Goal: Find specific page/section: Find specific page/section

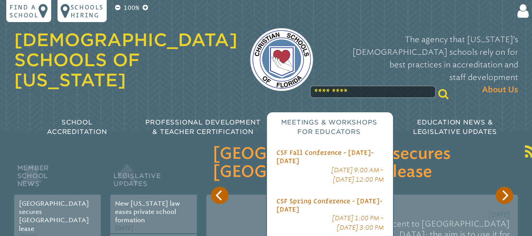
scroll to position [39, 0]
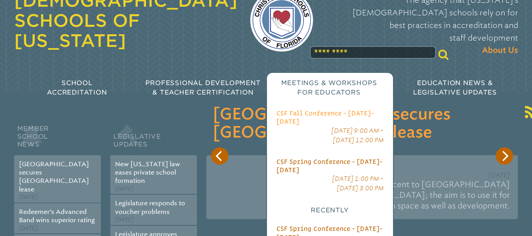
click at [303, 109] on span "CSF Fall Conference - [DATE]-[DATE]" at bounding box center [324, 116] width 97 height 15
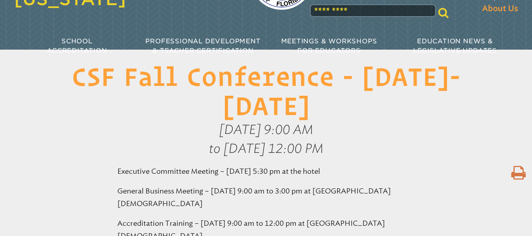
scroll to position [79, 0]
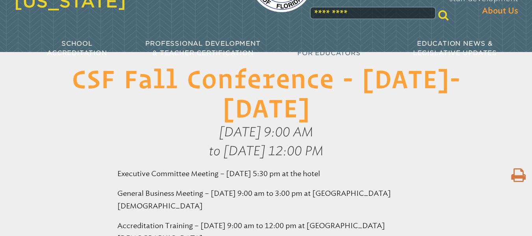
click at [317, 118] on span "CSF Spring Conference - [DATE]-[DATE]" at bounding box center [329, 125] width 106 height 15
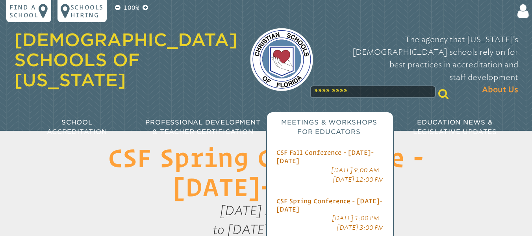
click at [315, 148] on li "CSF Fall Conference - [DATE]-[DATE] [DATE] 9:00 AM – [DATE] 12:00 PM" at bounding box center [329, 166] width 107 height 36
click at [295, 149] on span "CSF Fall Conference - [DATE]-[DATE]" at bounding box center [324, 156] width 97 height 15
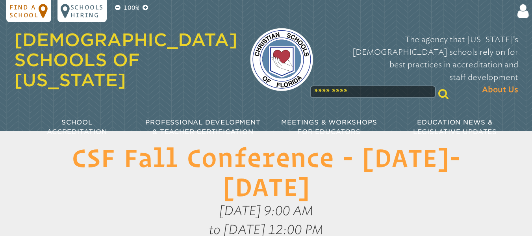
click at [42, 15] on icon at bounding box center [44, 11] width 10 height 16
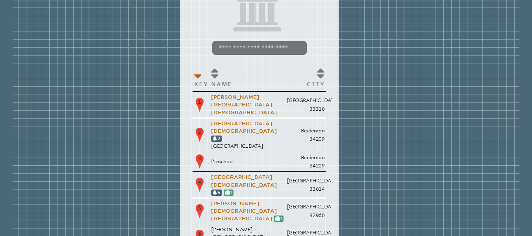
scroll to position [39, 0]
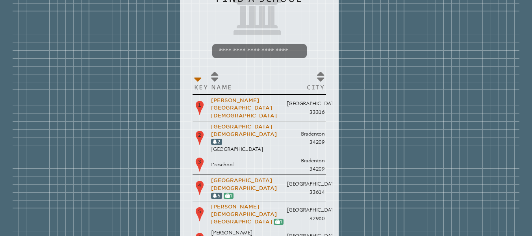
click at [252, 47] on input "search" at bounding box center [259, 51] width 94 height 14
type input "*"
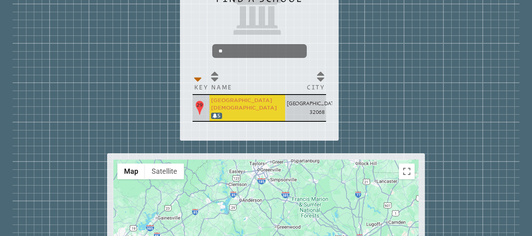
type input "**"
click at [231, 110] on link "[GEOGRAPHIC_DATA][DEMOGRAPHIC_DATA]" at bounding box center [244, 103] width 66 height 13
